Goal: Information Seeking & Learning: Understand process/instructions

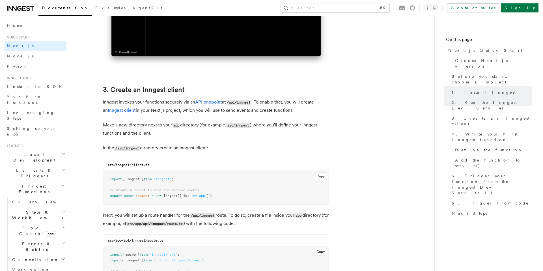
scroll to position [606, 0]
click at [319, 178] on button "Copy Copied" at bounding box center [320, 175] width 13 height 7
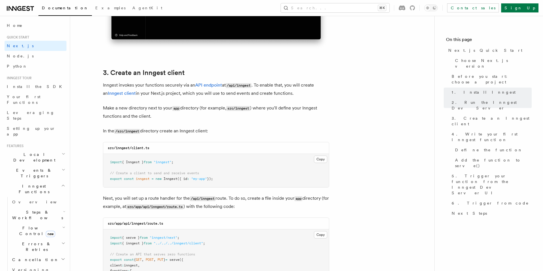
scroll to position [618, 0]
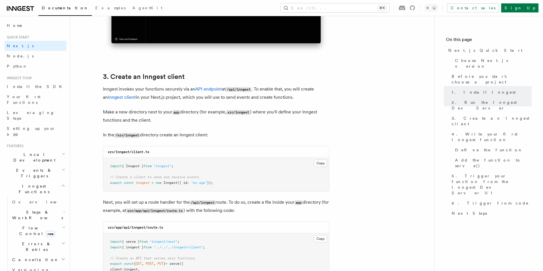
click at [13, 37] on span "Quick start" at bounding box center [17, 37] width 25 height 5
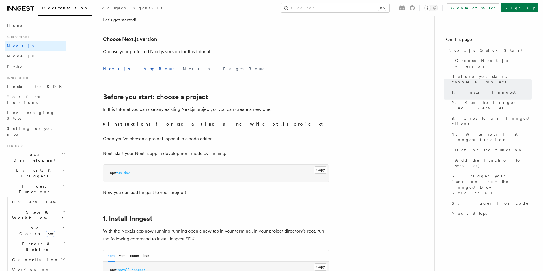
scroll to position [0, 0]
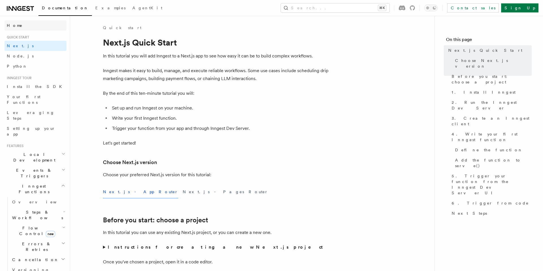
click at [16, 28] on span "Home" at bounding box center [15, 26] width 16 height 6
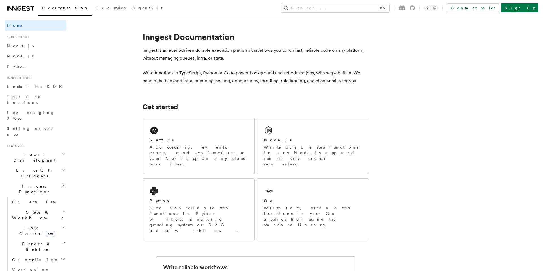
drag, startPoint x: 192, startPoint y: 58, endPoint x: 233, endPoint y: 58, distance: 40.5
click at [192, 58] on p "Inngest is an event-driven durable execution platform that allows you to run fa…" at bounding box center [256, 54] width 226 height 16
drag, startPoint x: 232, startPoint y: 59, endPoint x: 139, endPoint y: 59, distance: 92.6
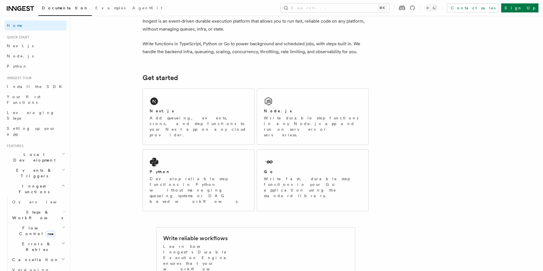
scroll to position [28, 0]
click at [184, 119] on p "Add queueing, events, crons, and step functions to your Next app on any cloud p…" at bounding box center [199, 127] width 98 height 23
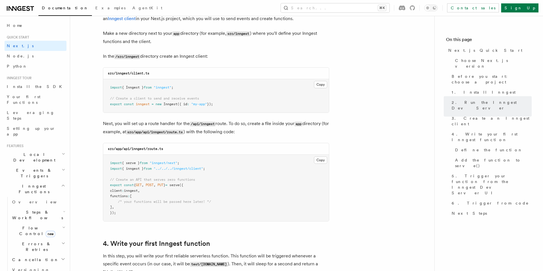
scroll to position [698, 0]
click at [322, 160] on button "Copy Copied" at bounding box center [320, 159] width 13 height 7
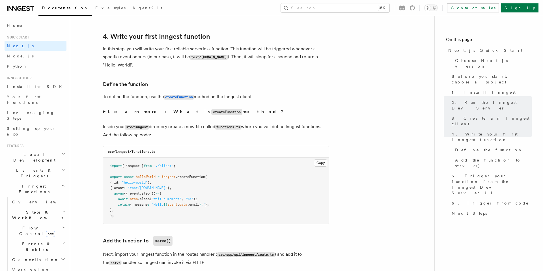
scroll to position [911, 0]
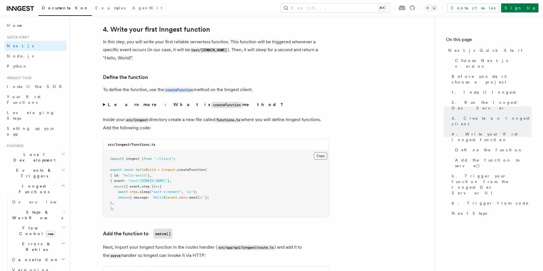
click at [319, 156] on button "Copy Copied" at bounding box center [320, 155] width 13 height 7
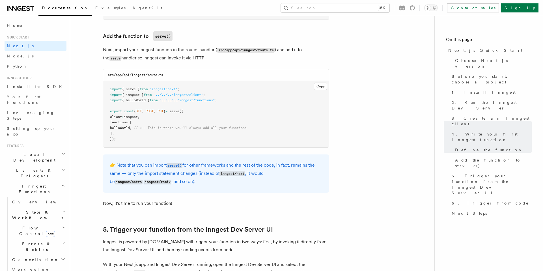
scroll to position [1105, 0]
